Goal: Find specific page/section: Find specific page/section

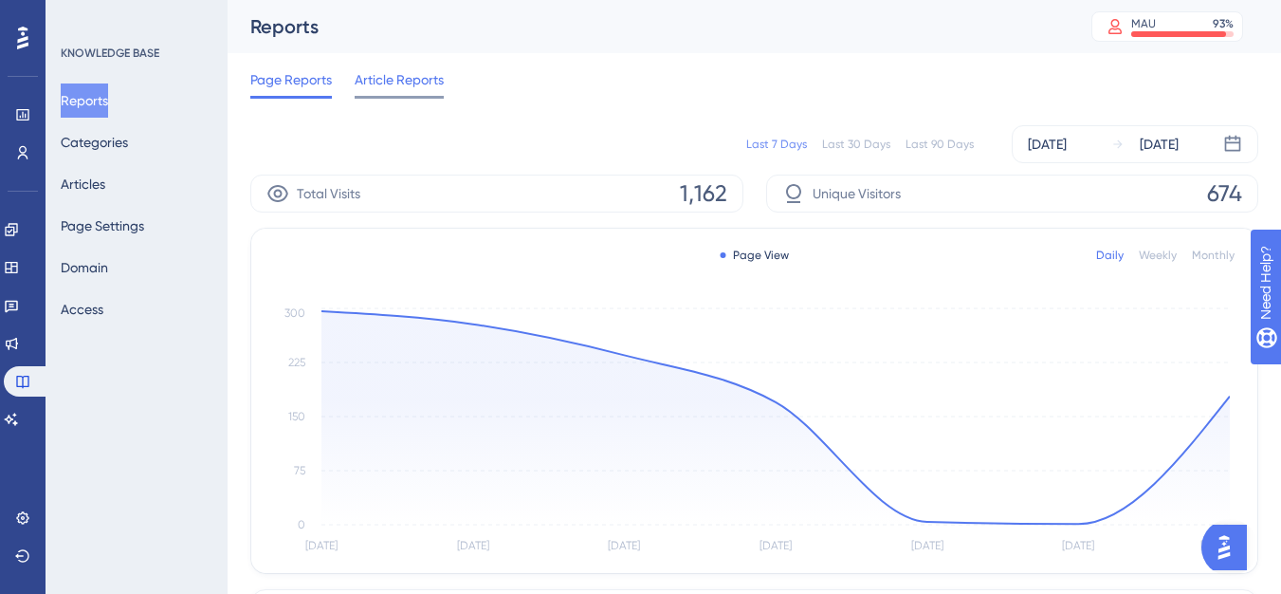
click at [386, 93] on div "Article Reports" at bounding box center [399, 83] width 89 height 30
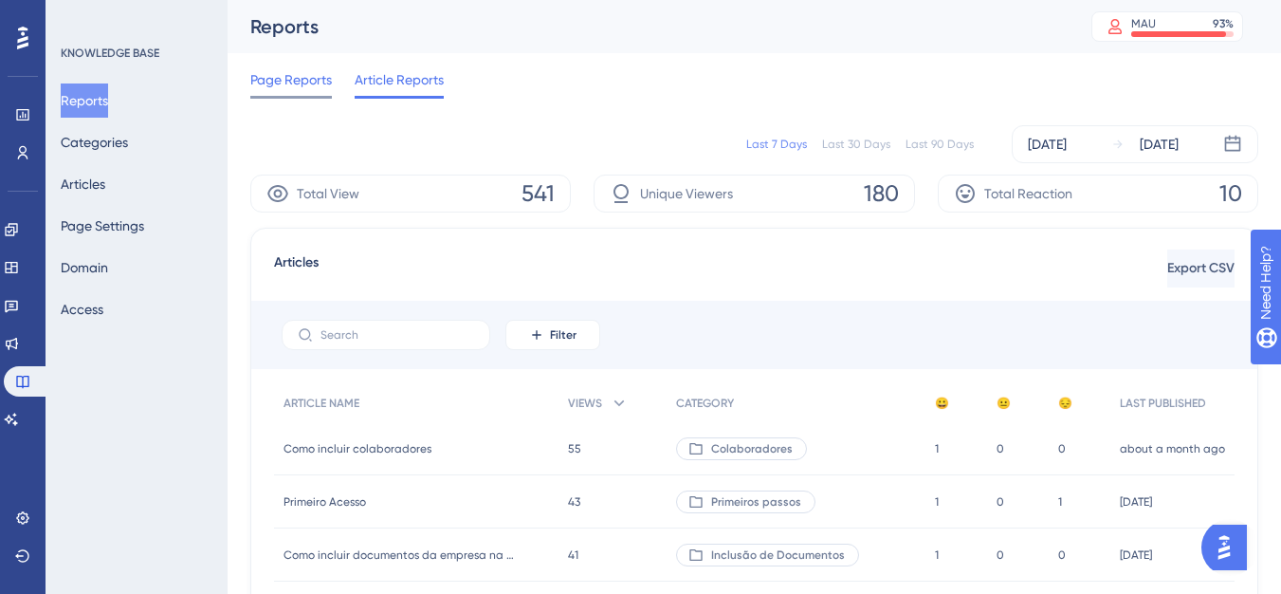
click at [285, 84] on span "Page Reports" at bounding box center [291, 79] width 82 height 23
